Goal: Find specific page/section: Find specific page/section

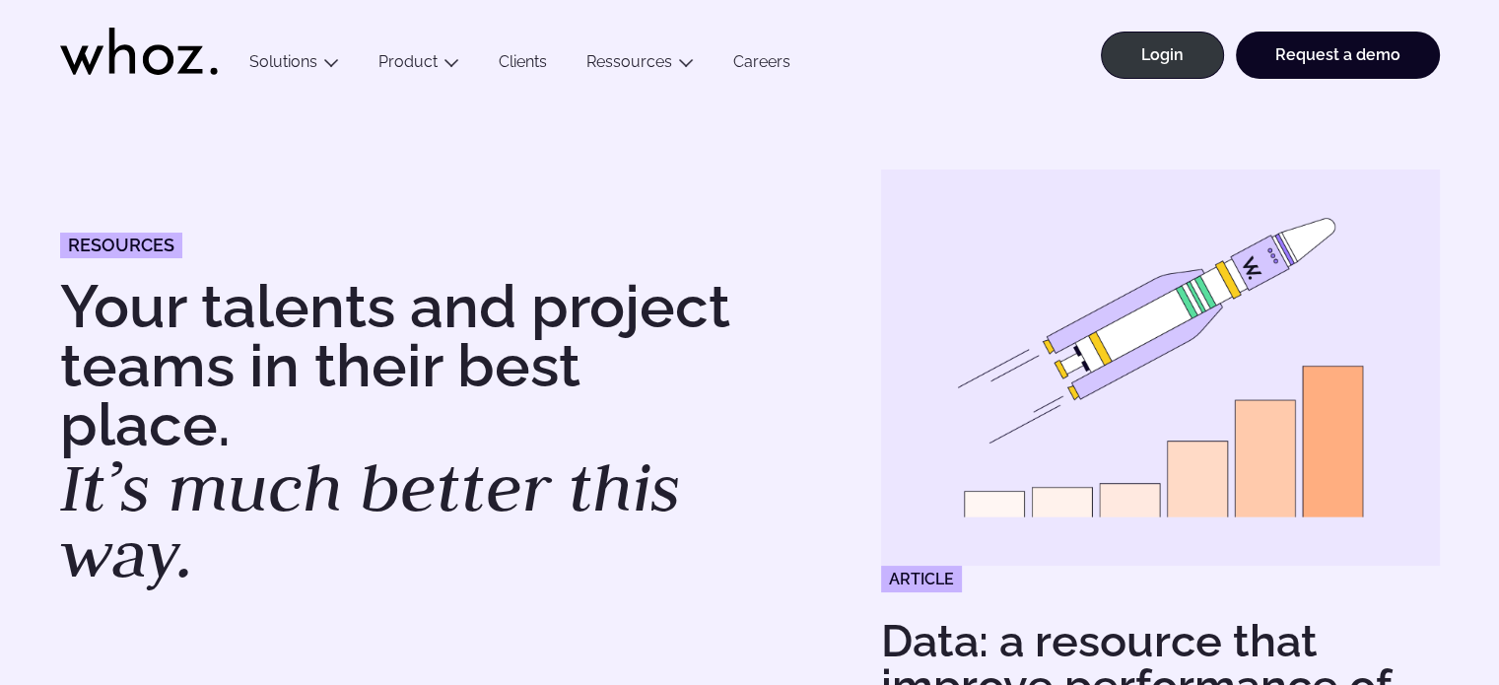
click at [757, 62] on link "Careers" at bounding box center [761, 65] width 97 height 27
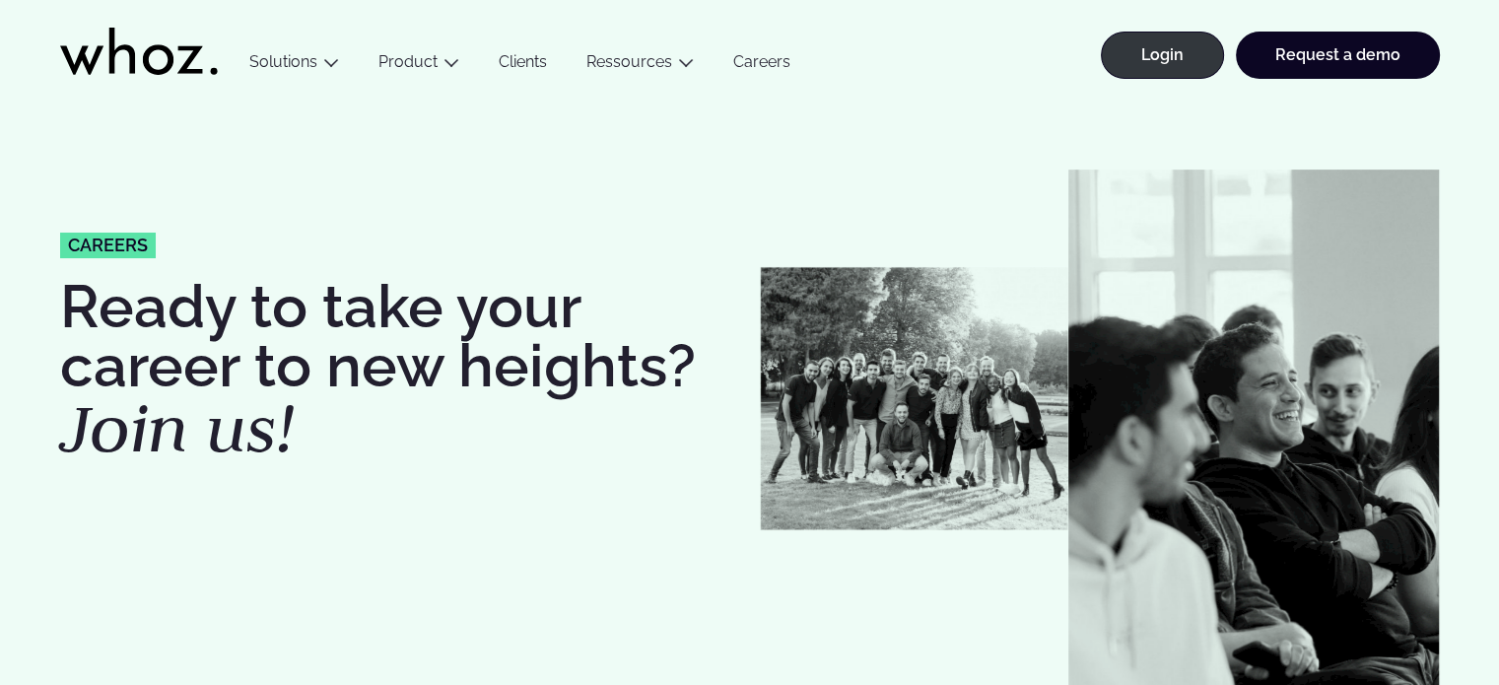
click at [765, 62] on link "Careers" at bounding box center [761, 65] width 97 height 27
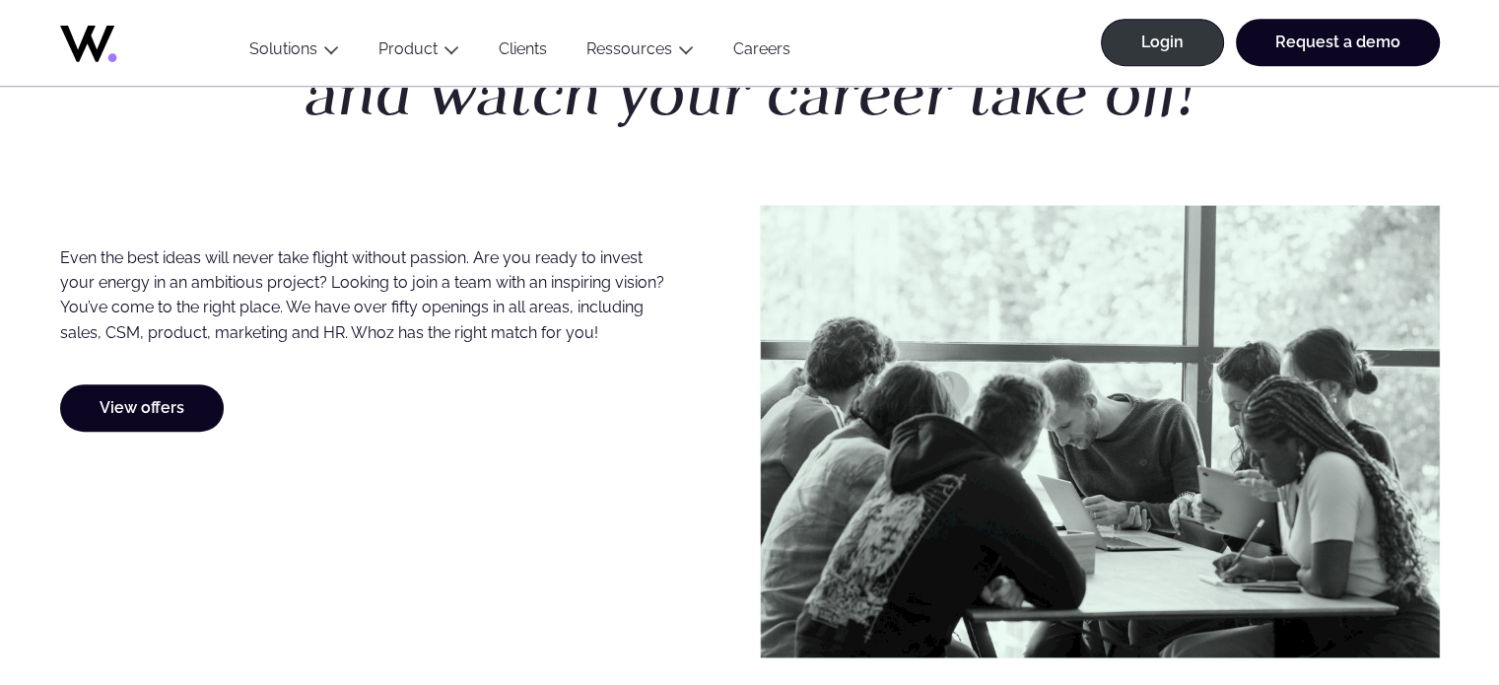
scroll to position [1084, 0]
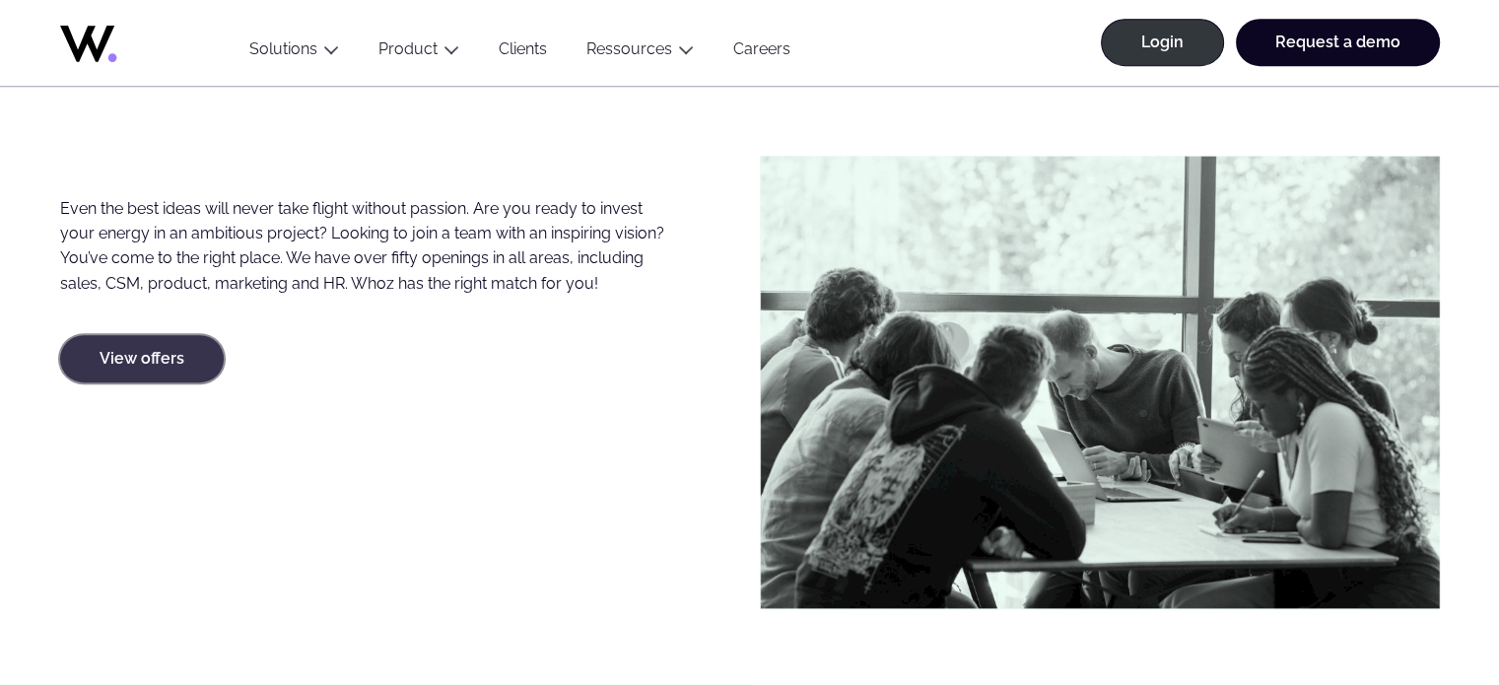
click at [117, 346] on link "View offers" at bounding box center [142, 358] width 164 height 47
